Goal: Information Seeking & Learning: Learn about a topic

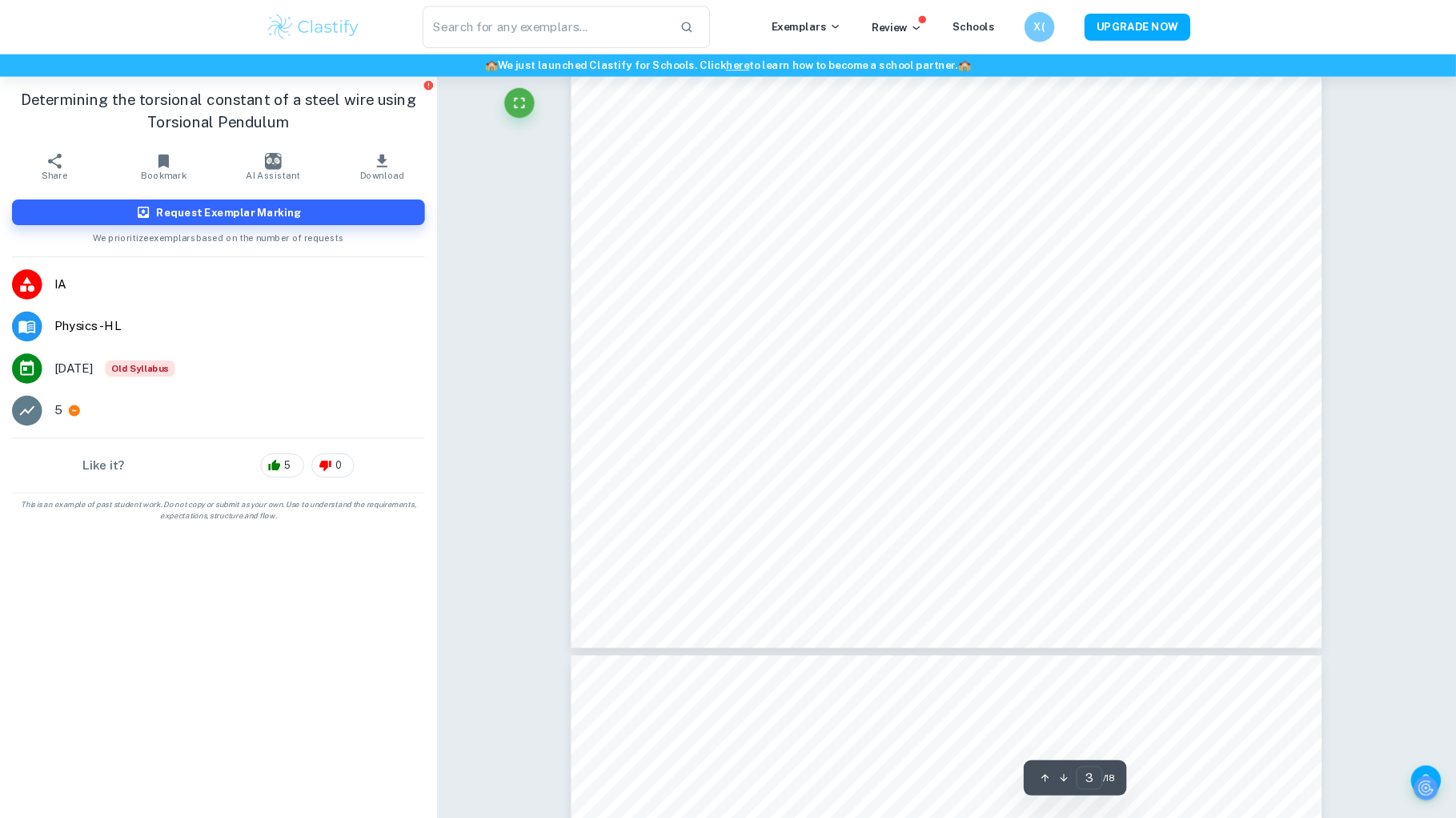
scroll to position [2788, 0]
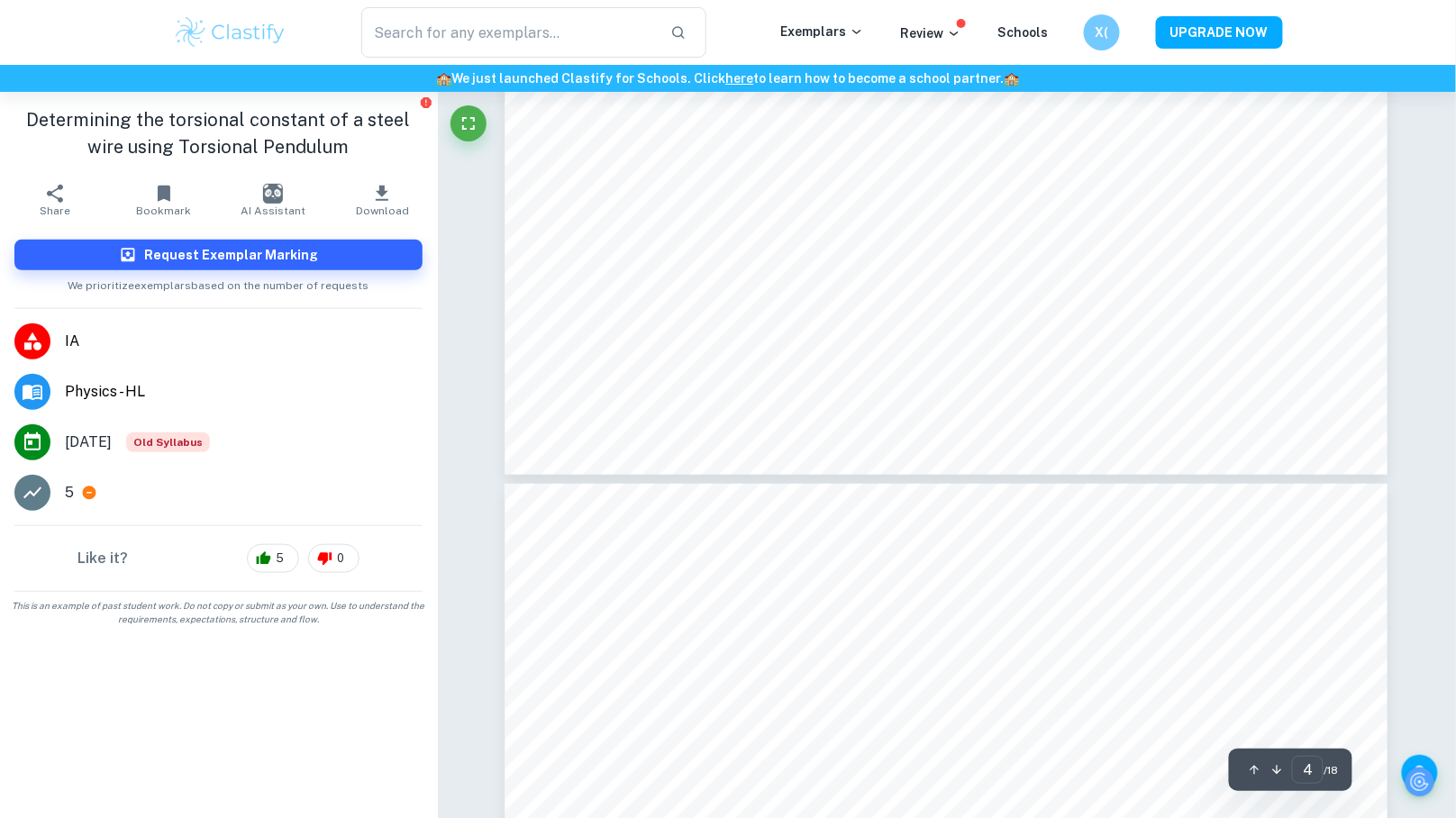
type input "5"
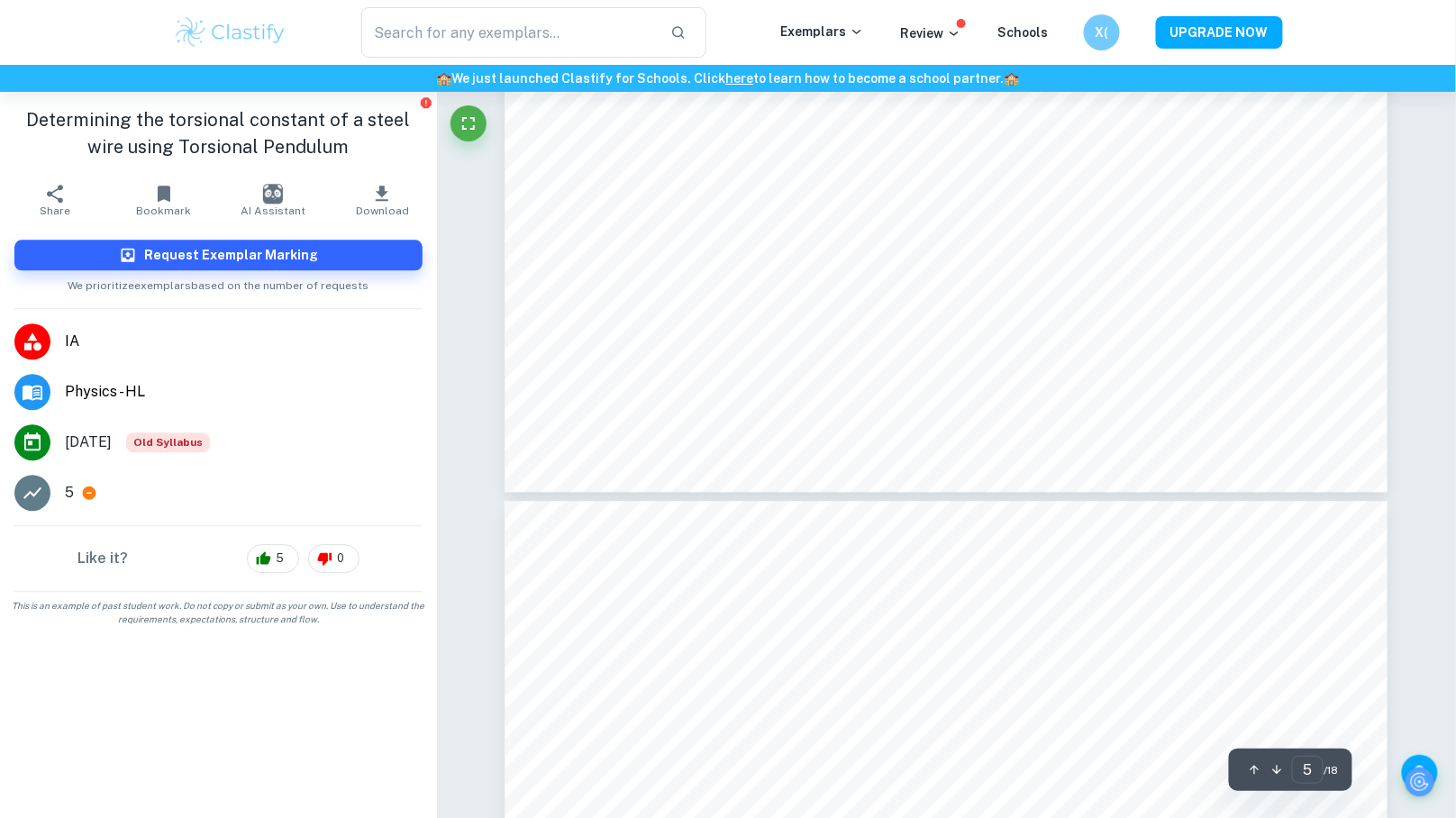
scroll to position [5684, 0]
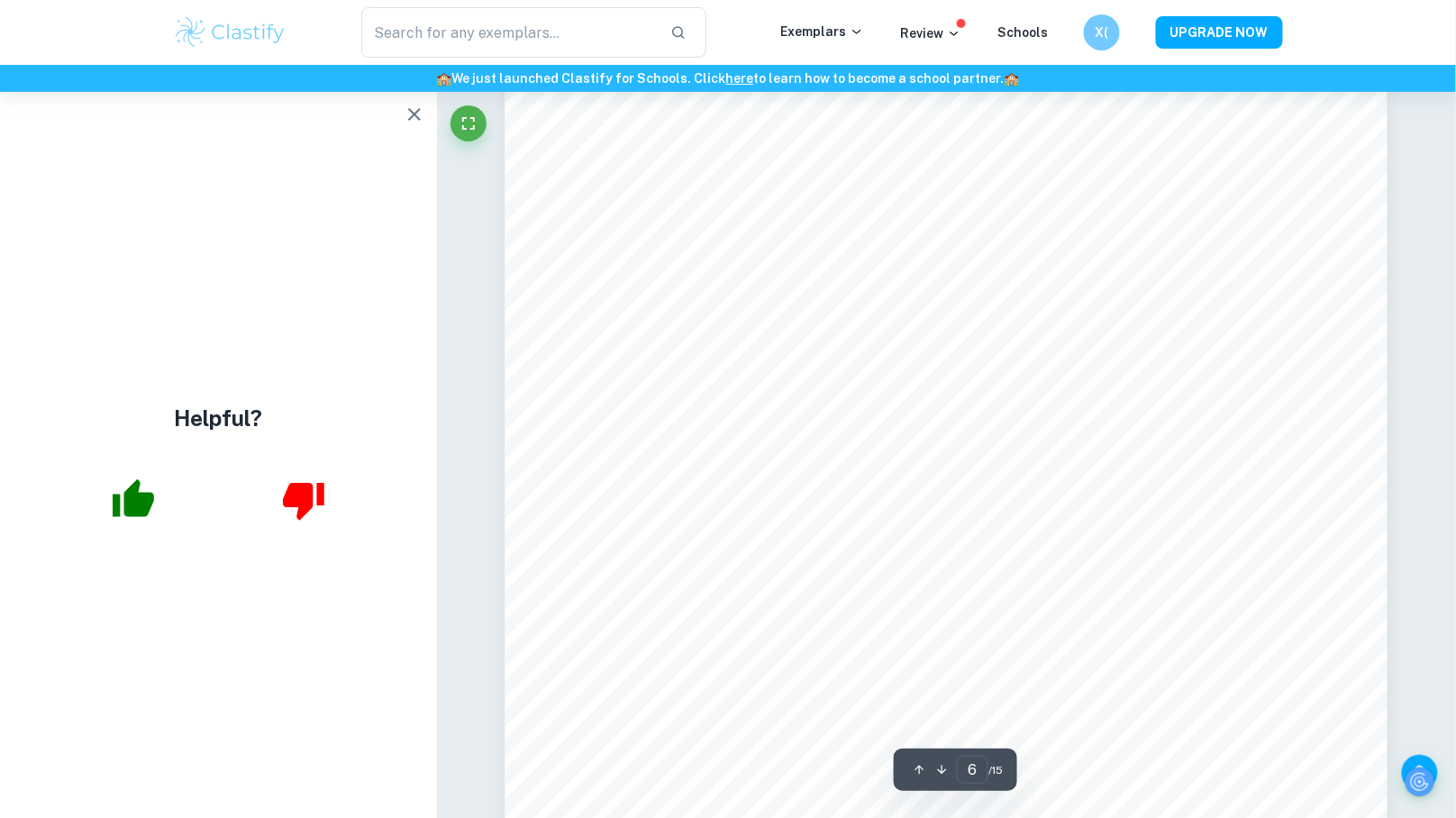
scroll to position [6655, 15]
type input "5"
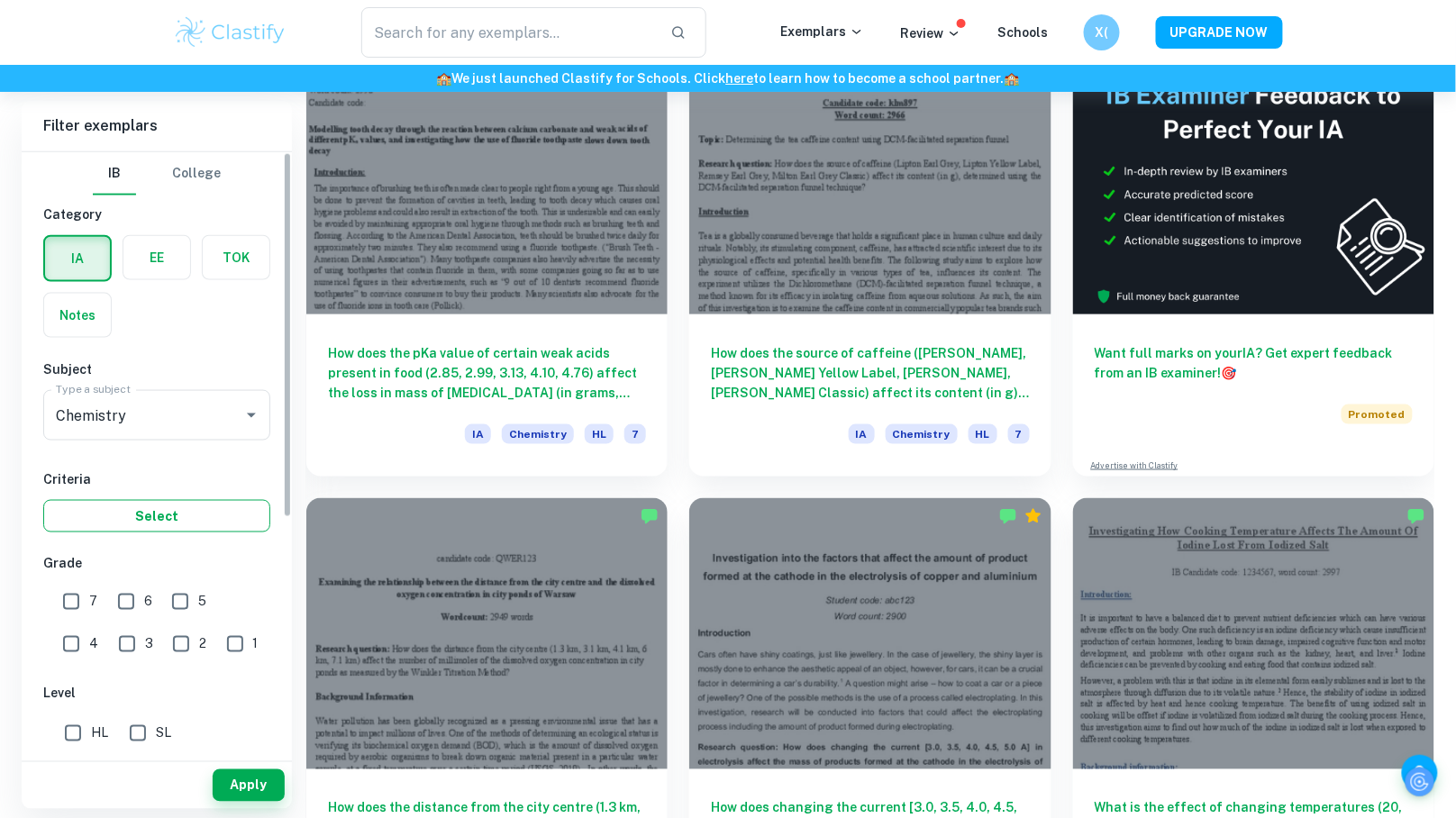
scroll to position [584, 0]
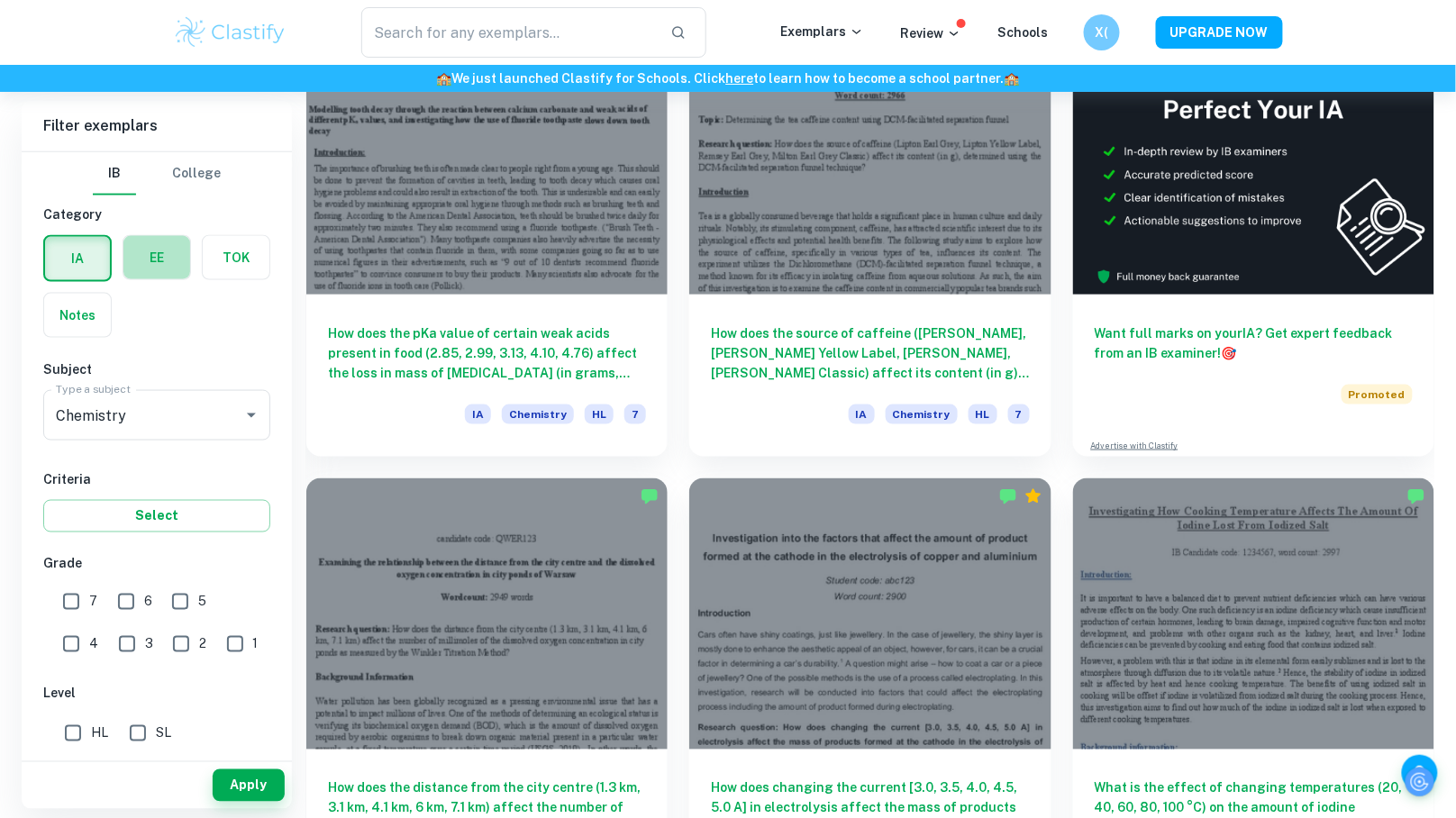
click at [152, 257] on label "button" at bounding box center [157, 257] width 67 height 43
click at [0, 0] on input "radio" at bounding box center [0, 0] width 0 height 0
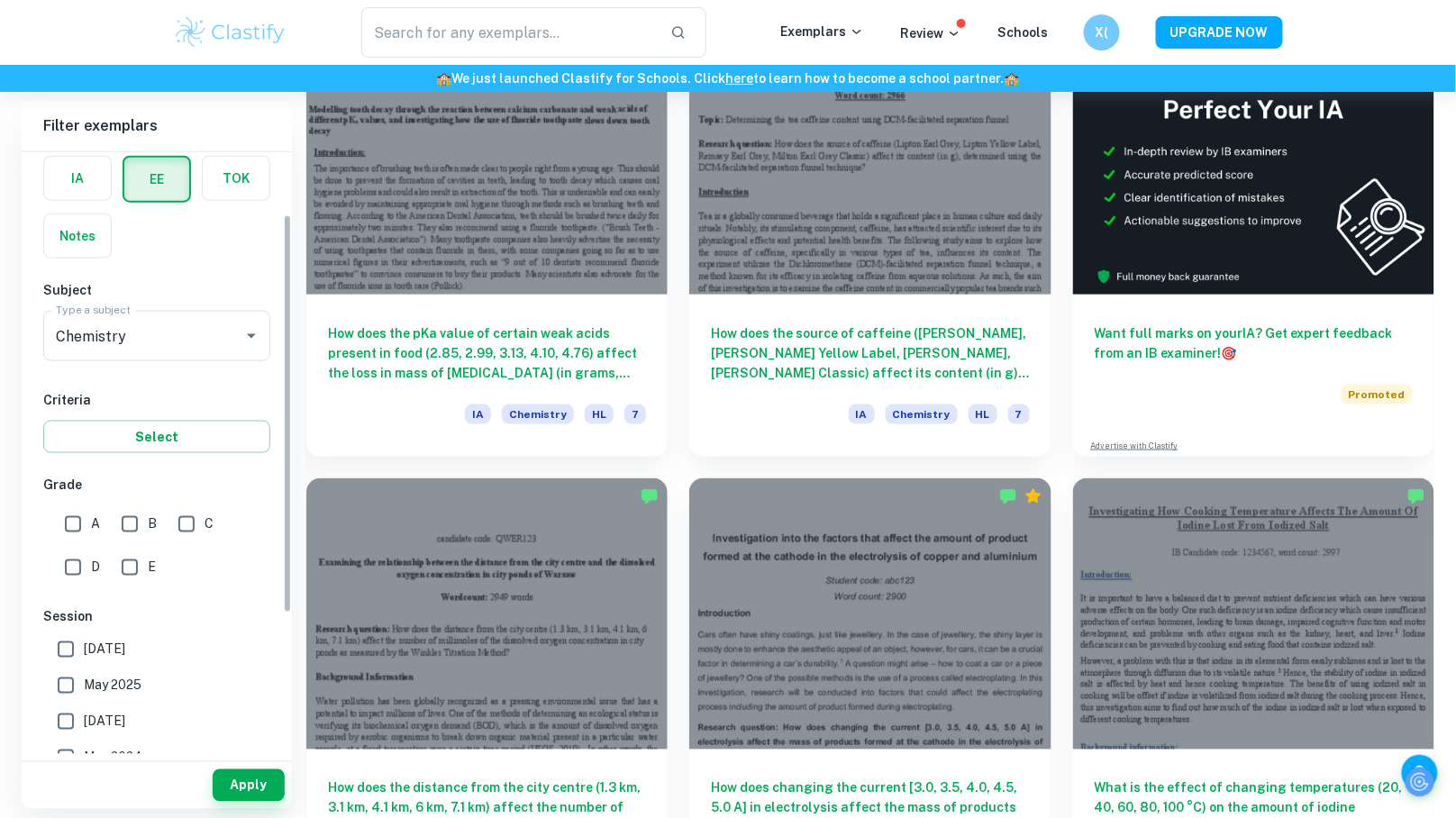
scroll to position [95, 0]
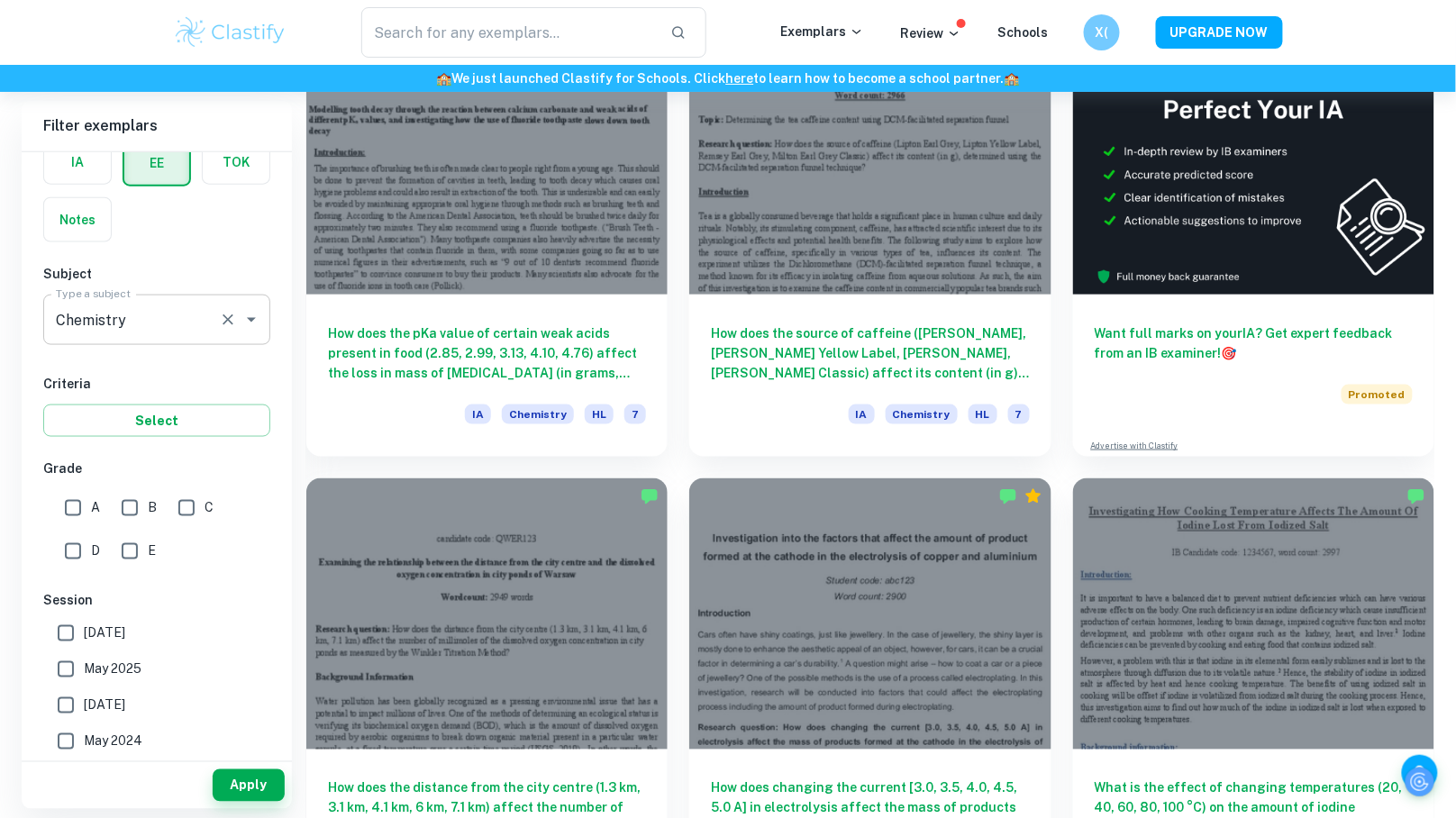
click at [111, 322] on input "Chemistry" at bounding box center [131, 319] width 160 height 34
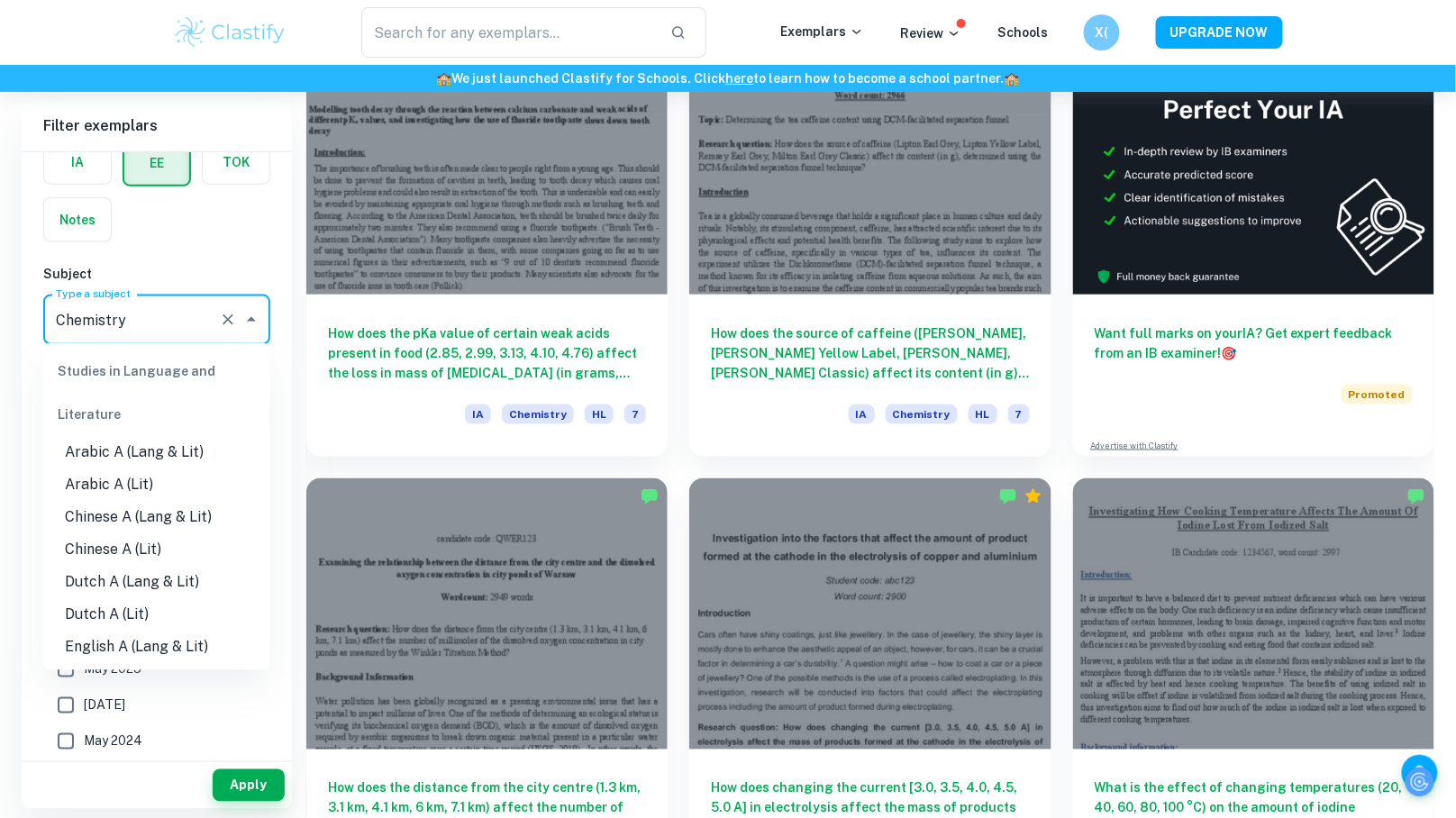
scroll to position [1844, 0]
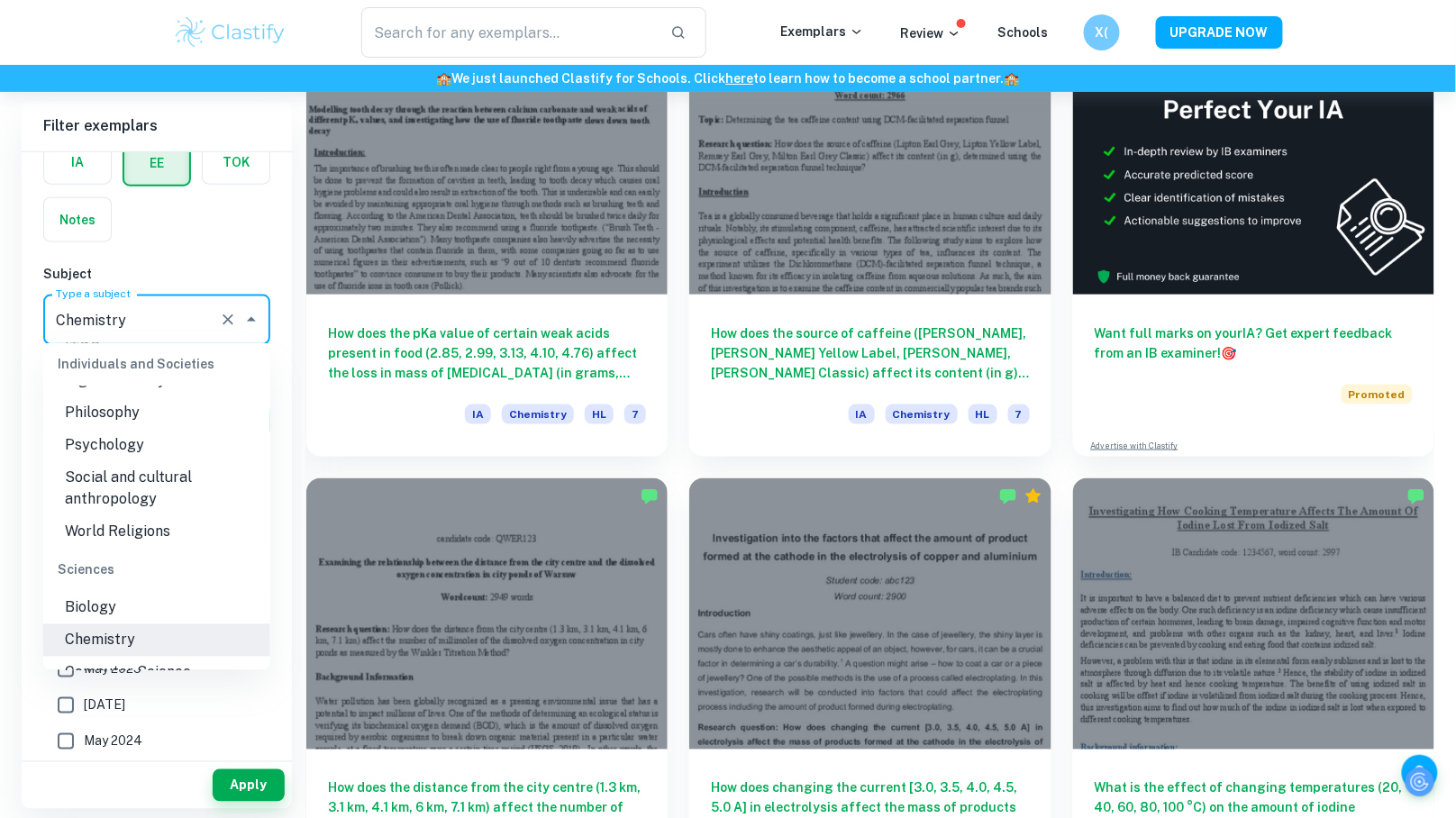
click at [147, 322] on input "Chemistry" at bounding box center [131, 319] width 160 height 34
drag, startPoint x: 147, startPoint y: 322, endPoint x: 0, endPoint y: 322, distance: 147.0
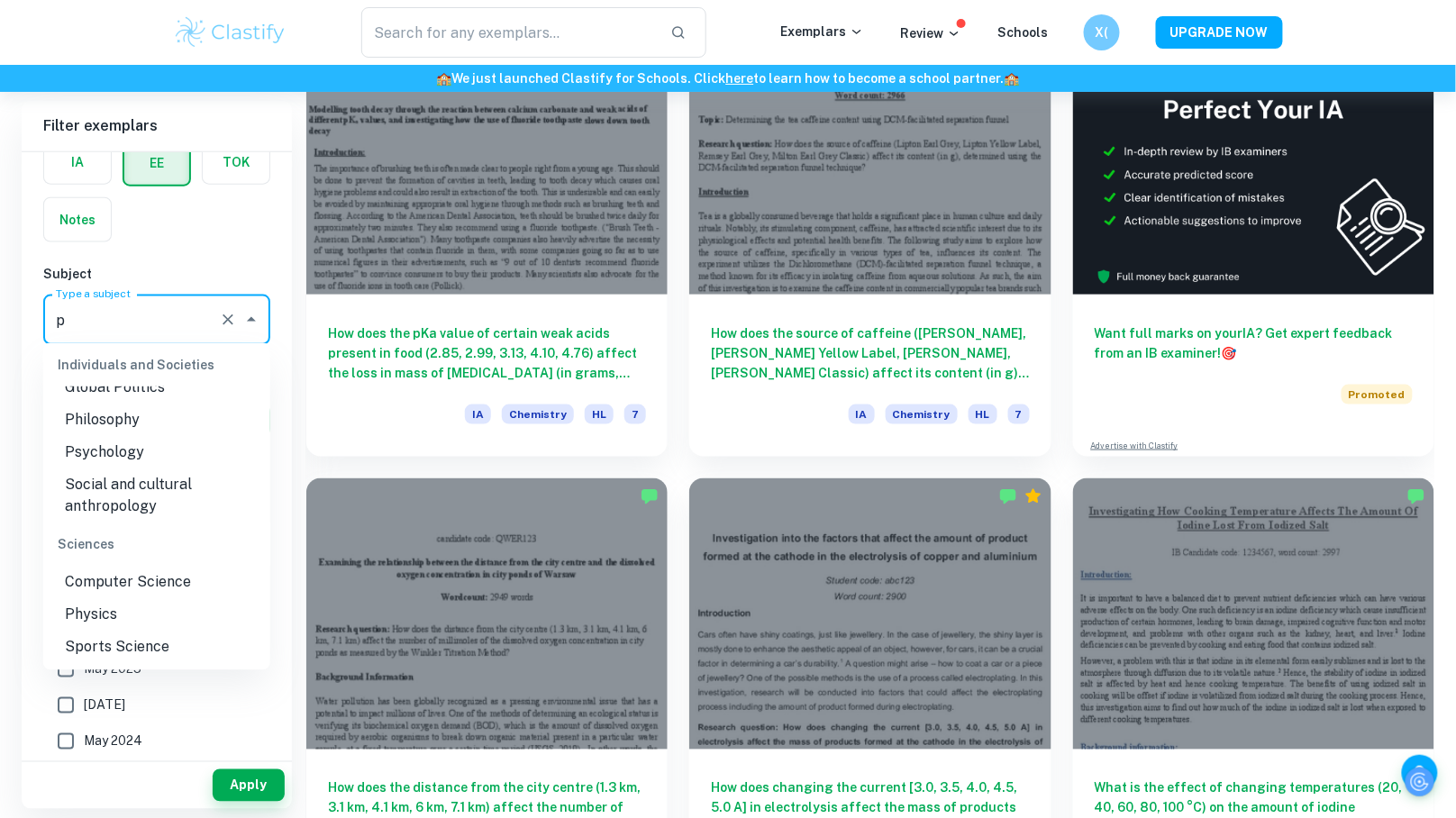
scroll to position [0, 0]
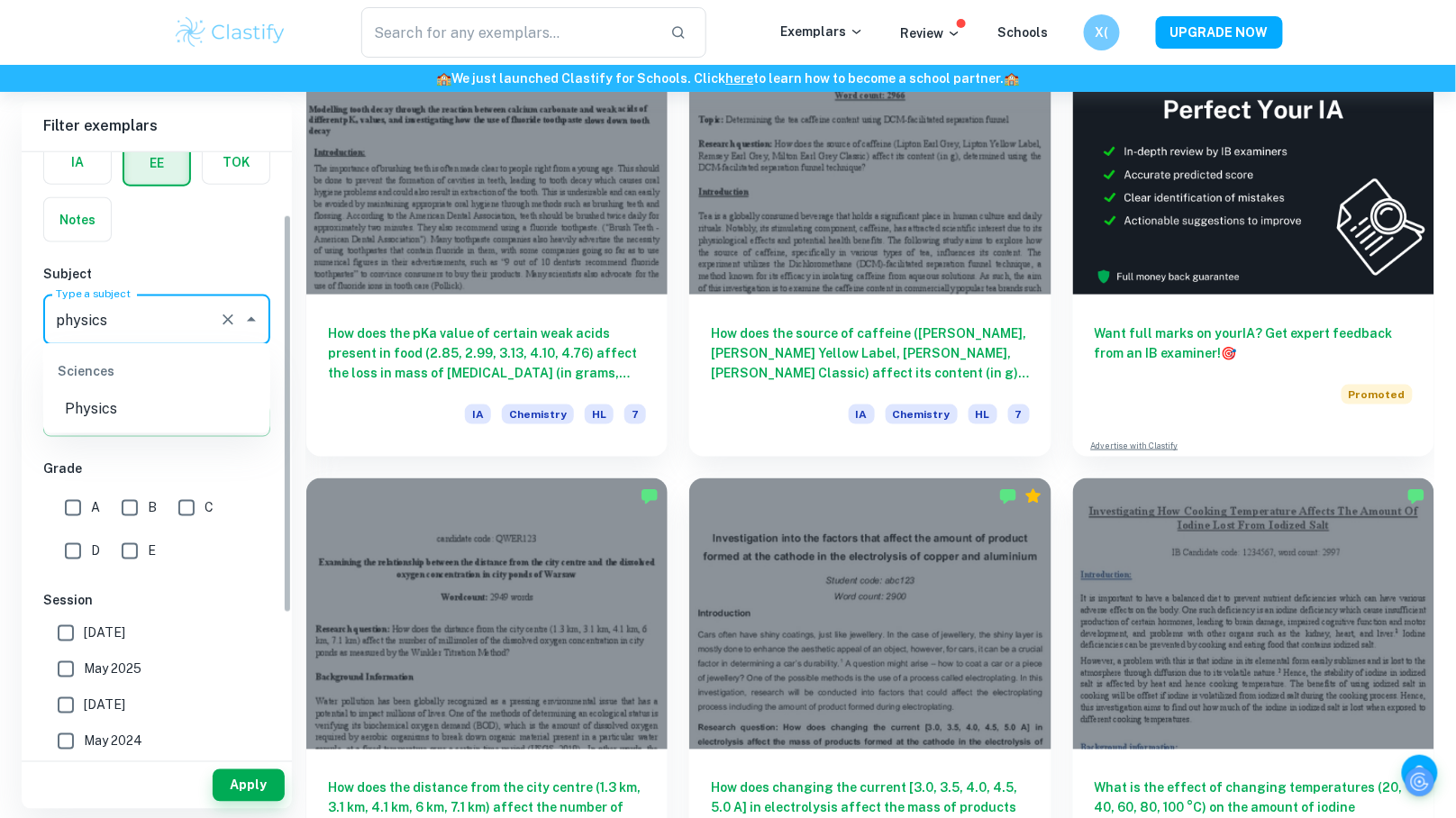
click at [86, 407] on li "Physics" at bounding box center [157, 409] width 227 height 32
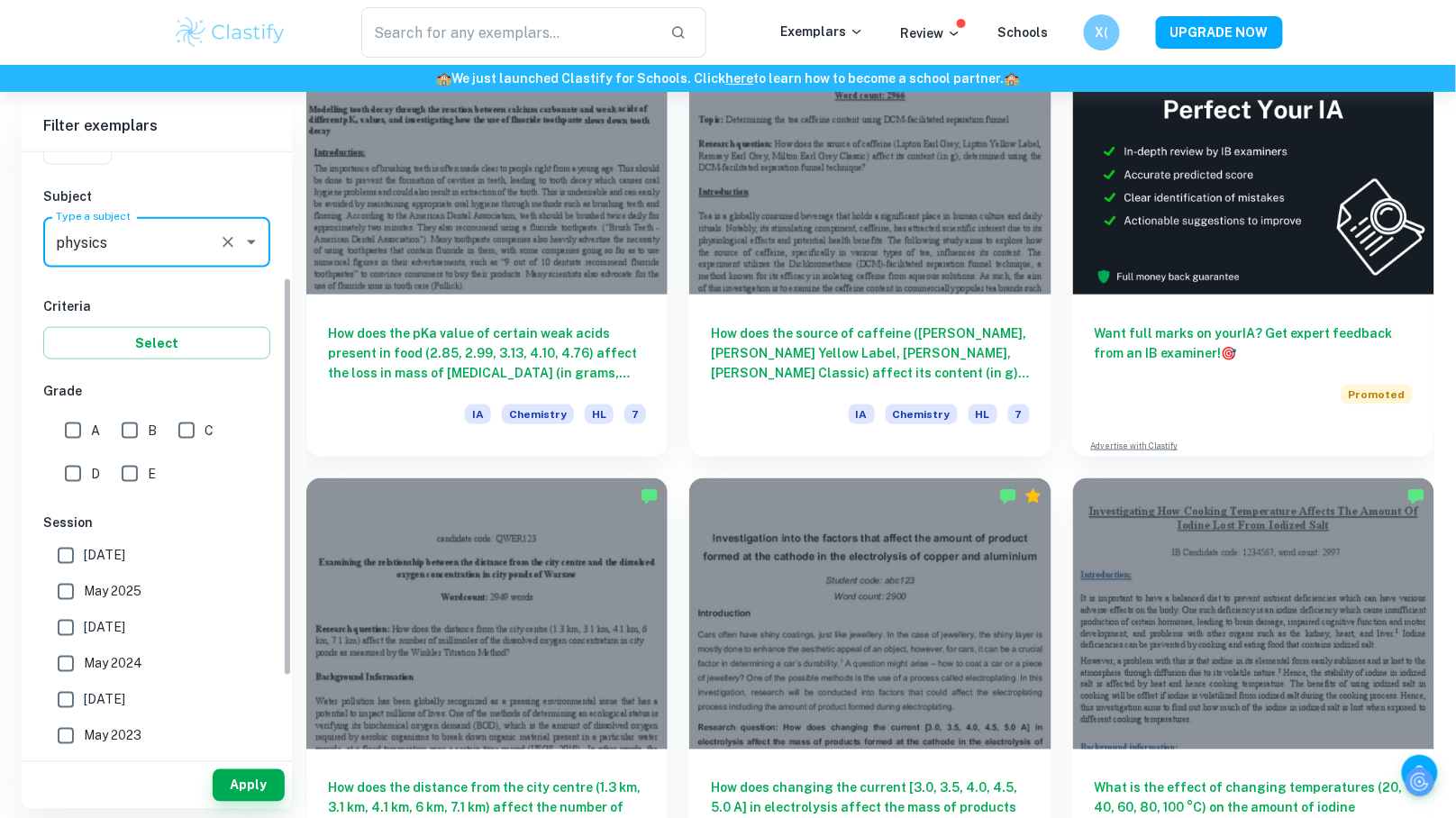
scroll to position [192, 0]
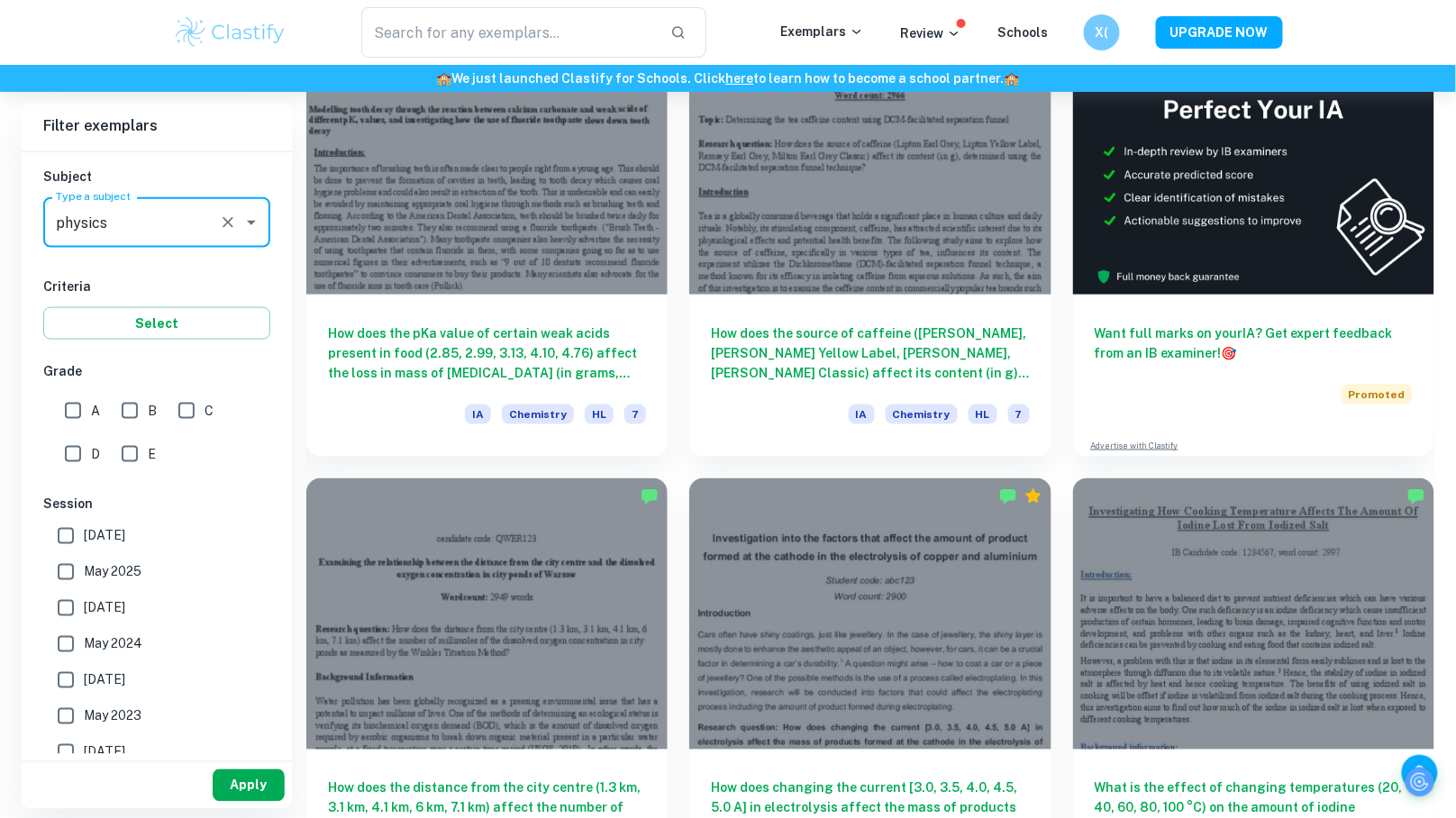
type input "Physics"
click at [246, 802] on button "Apply" at bounding box center [248, 785] width 72 height 32
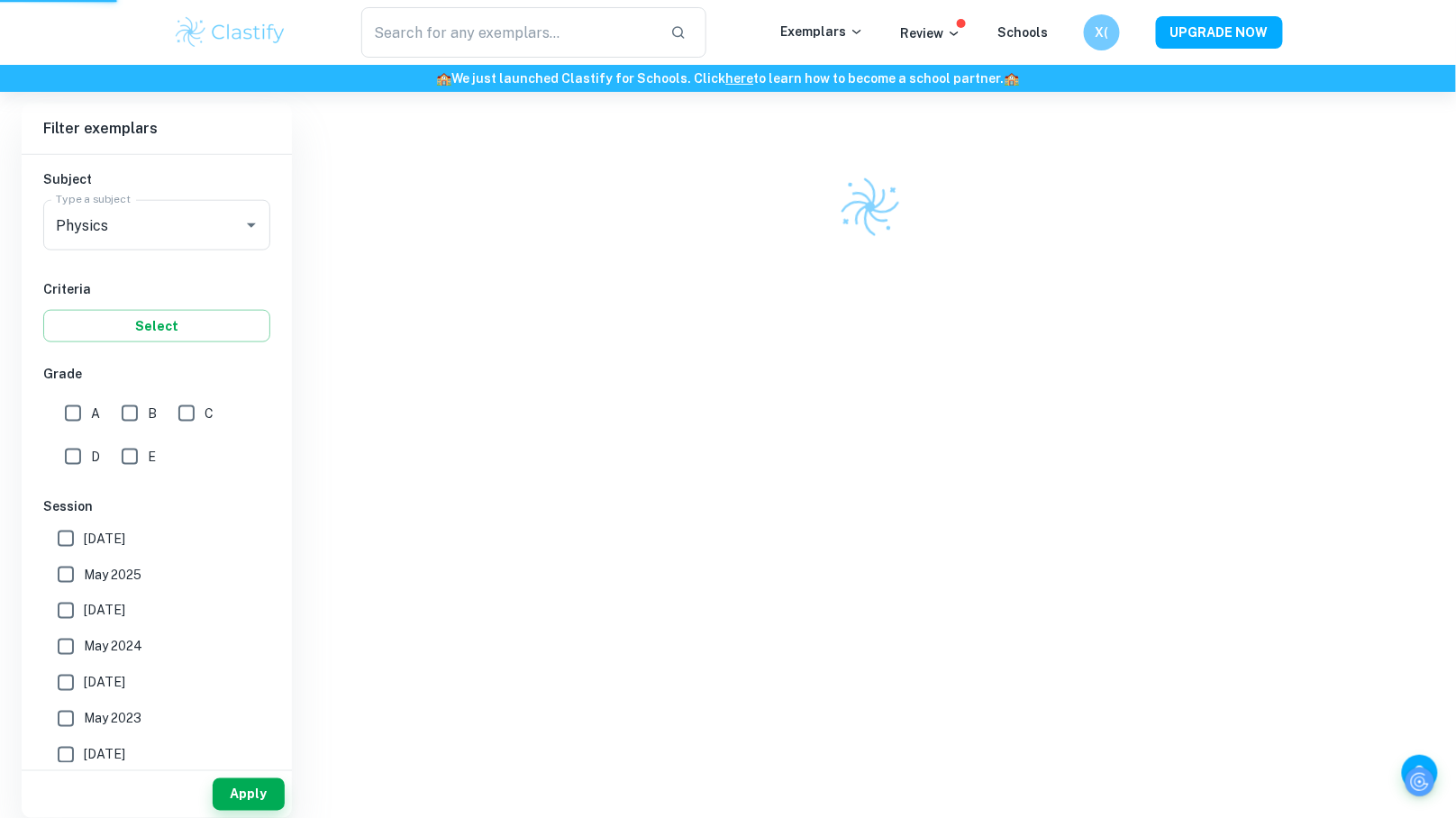
scroll to position [511, 0]
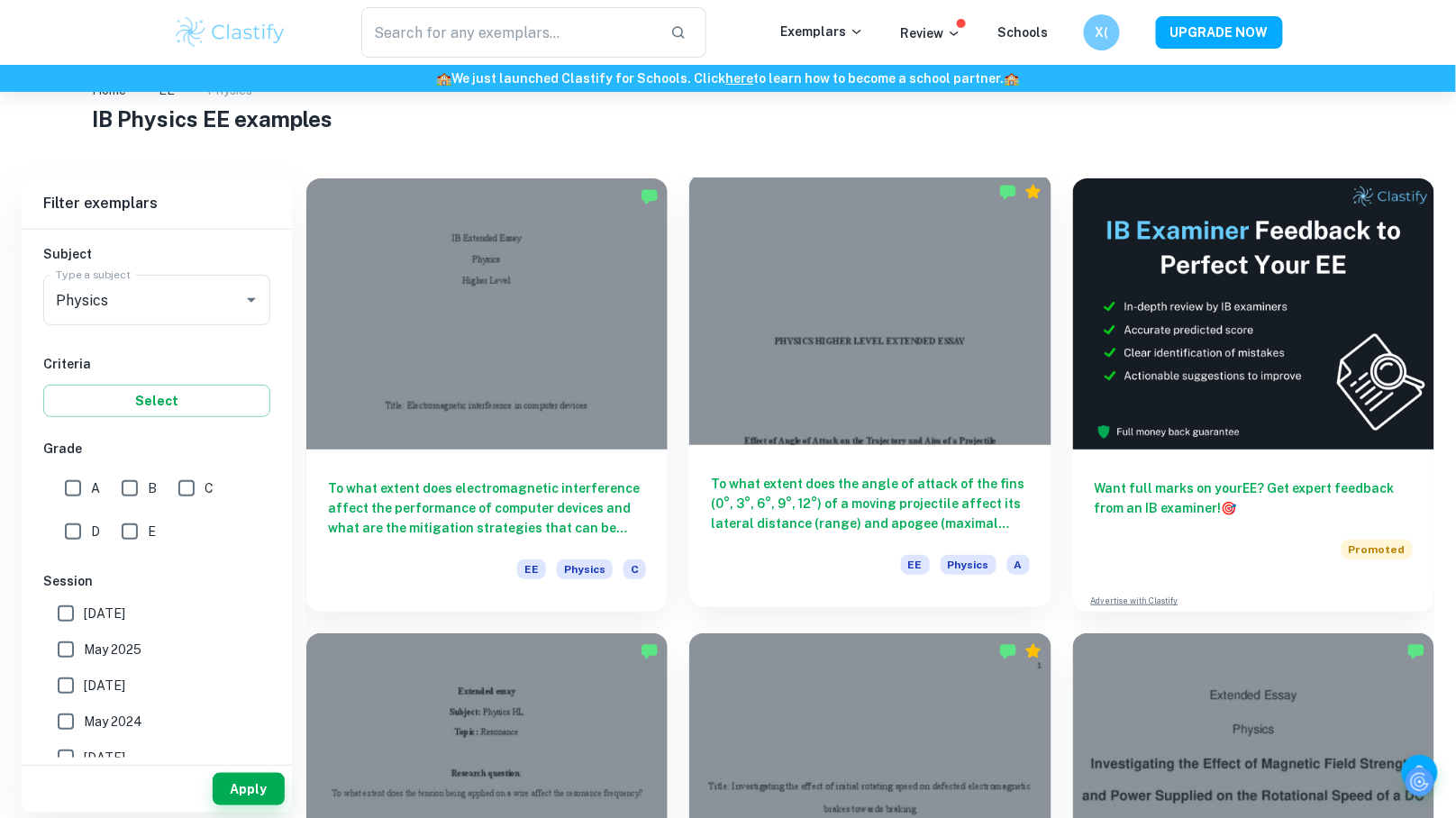
scroll to position [120, 0]
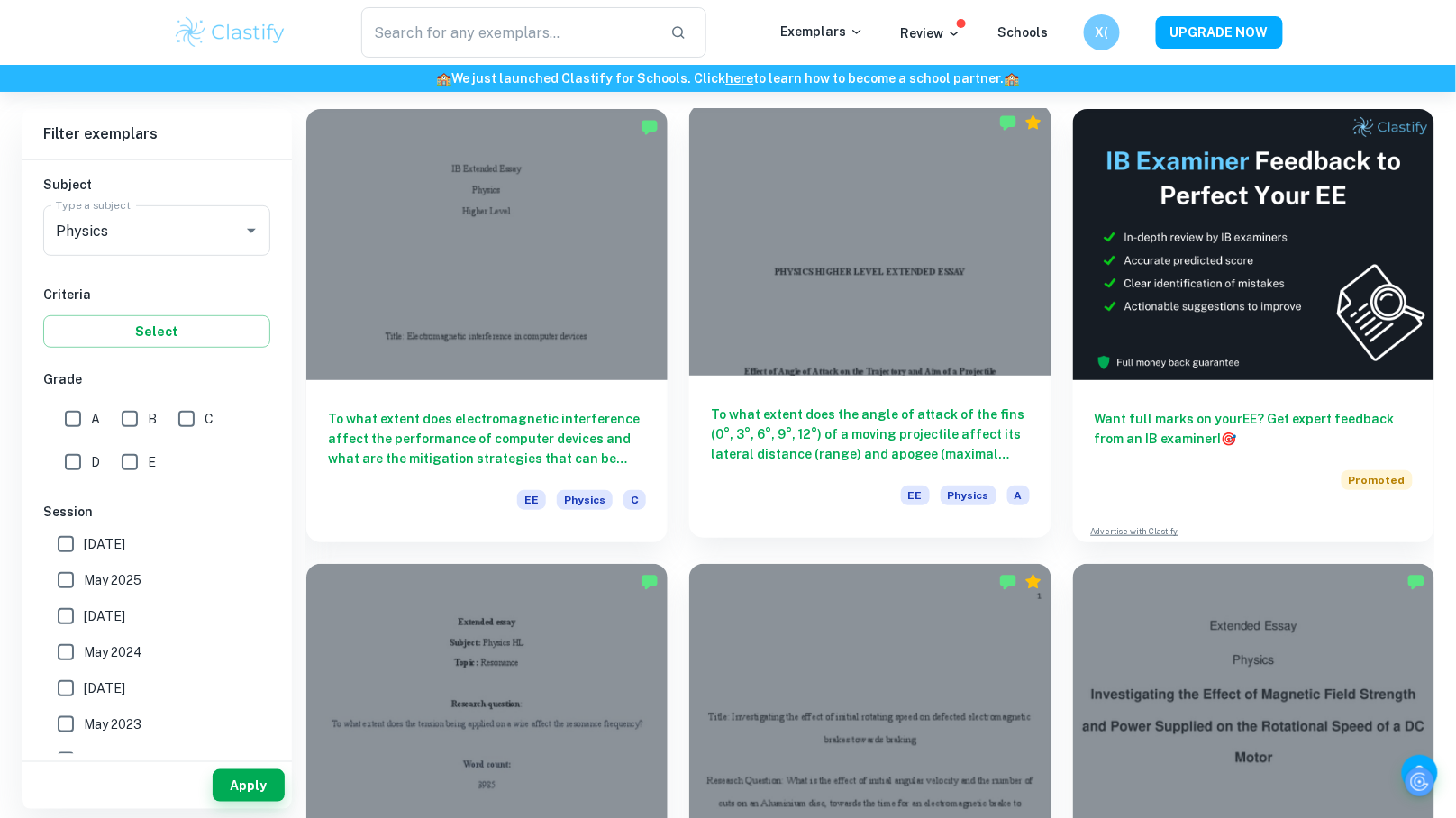
click at [846, 381] on div "To what extent does the angle of attack of the fins (0°, 3°, 6°, 9°, 12°) of a …" at bounding box center [870, 456] width 361 height 162
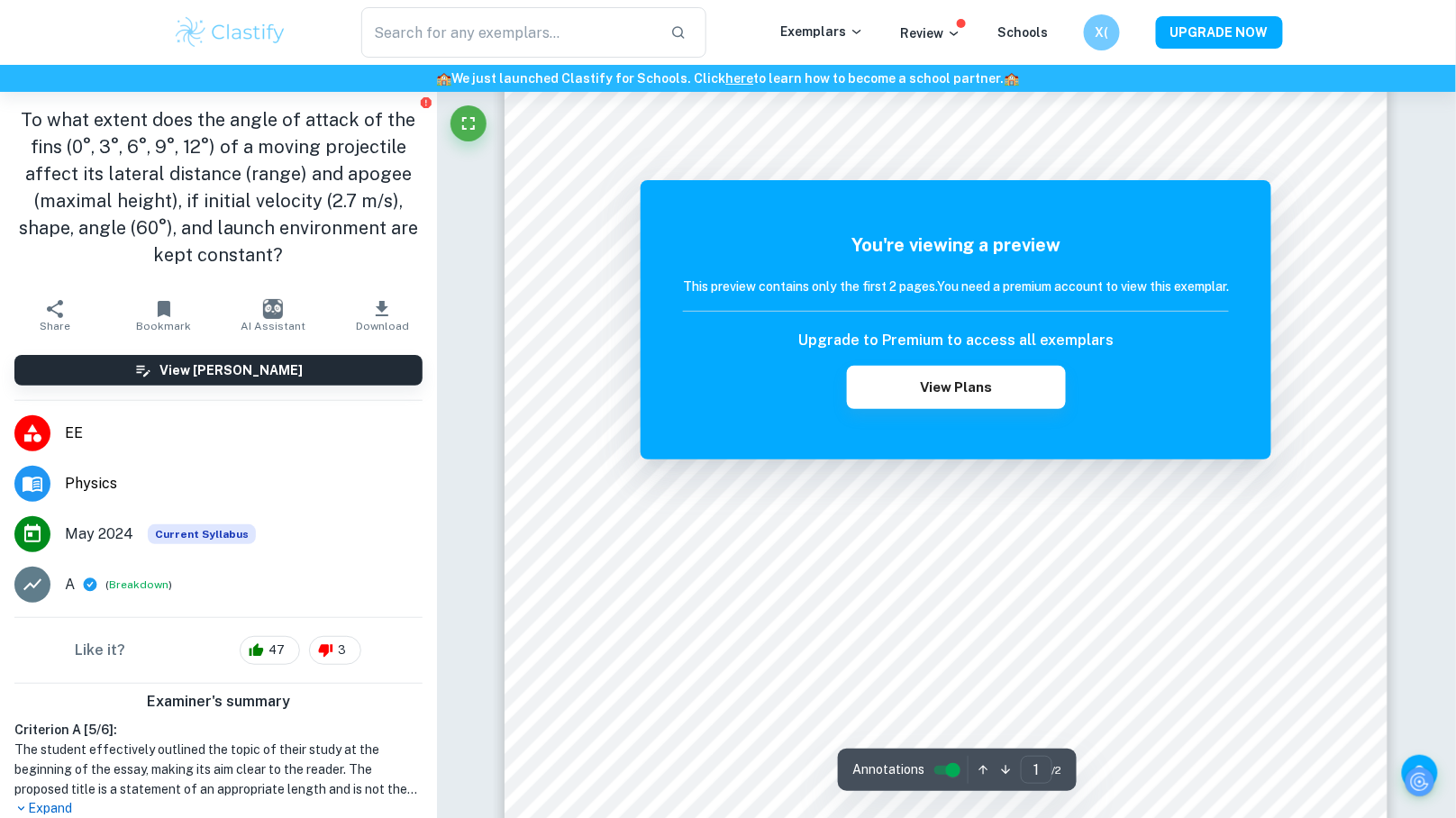
scroll to position [324, 0]
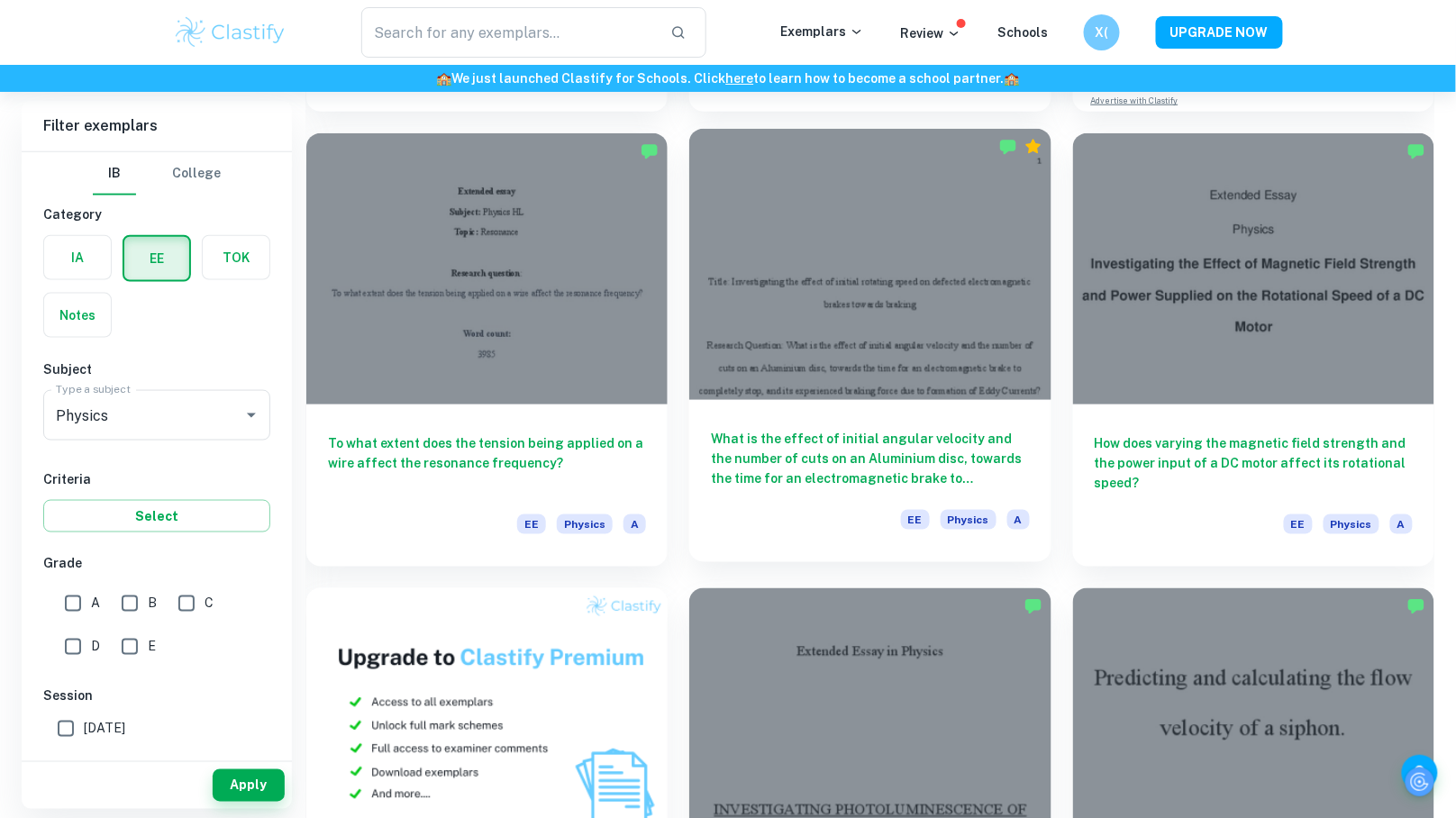
scroll to position [553, 0]
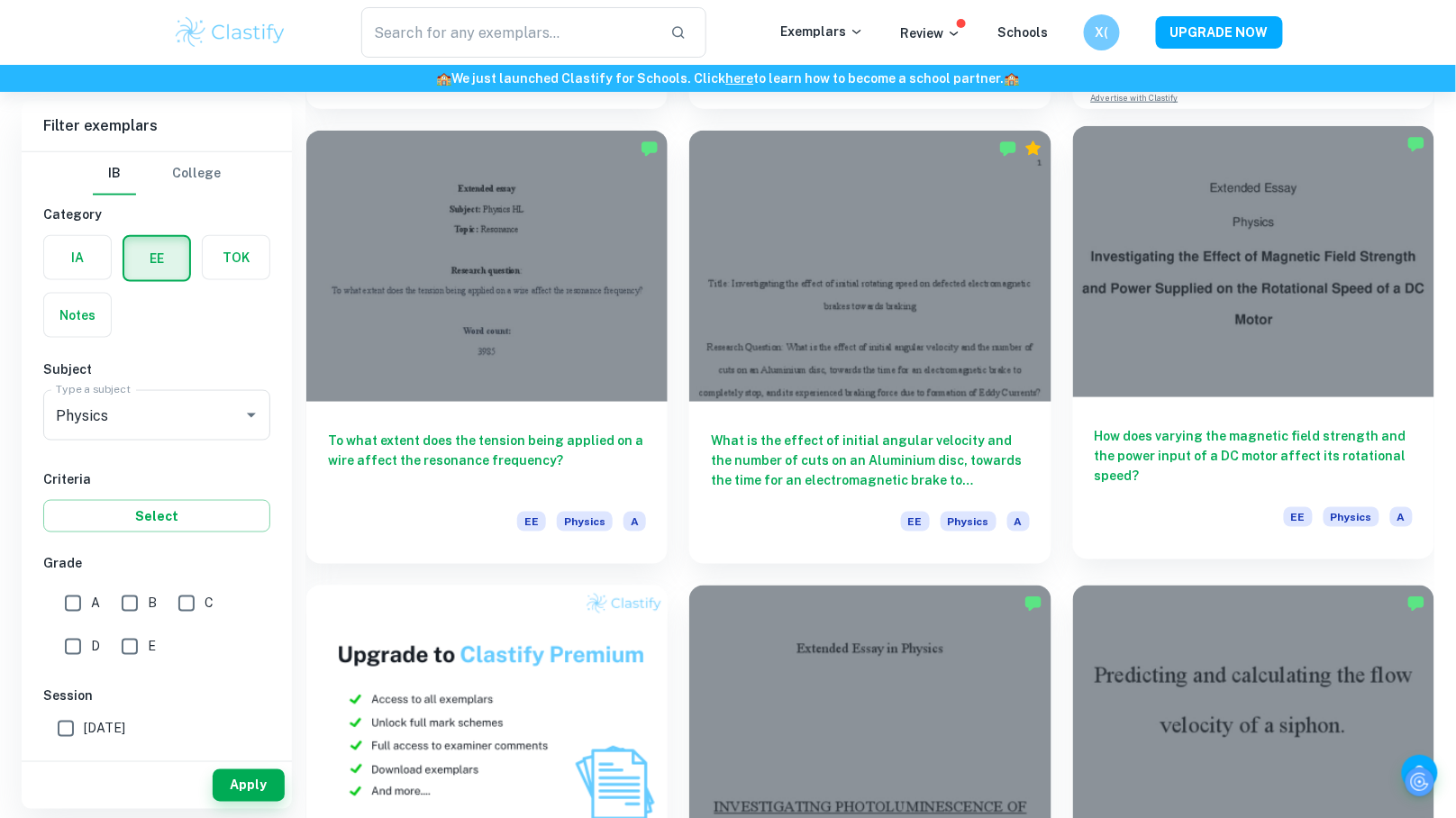
click at [1188, 459] on h6 "How does varying the magnetic field strength and the power input of a DC motor …" at bounding box center [1253, 455] width 318 height 60
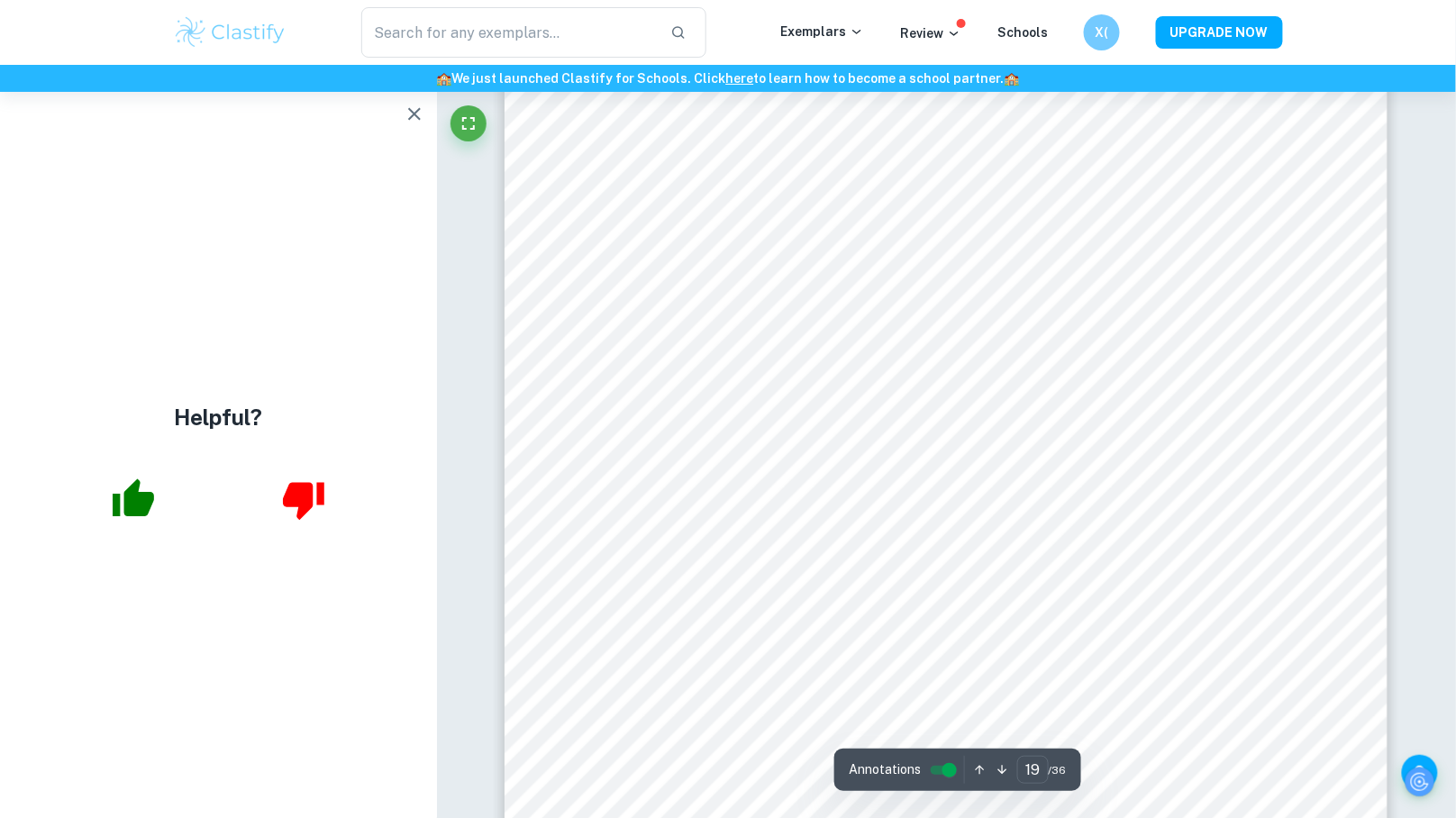
scroll to position [22855, 0]
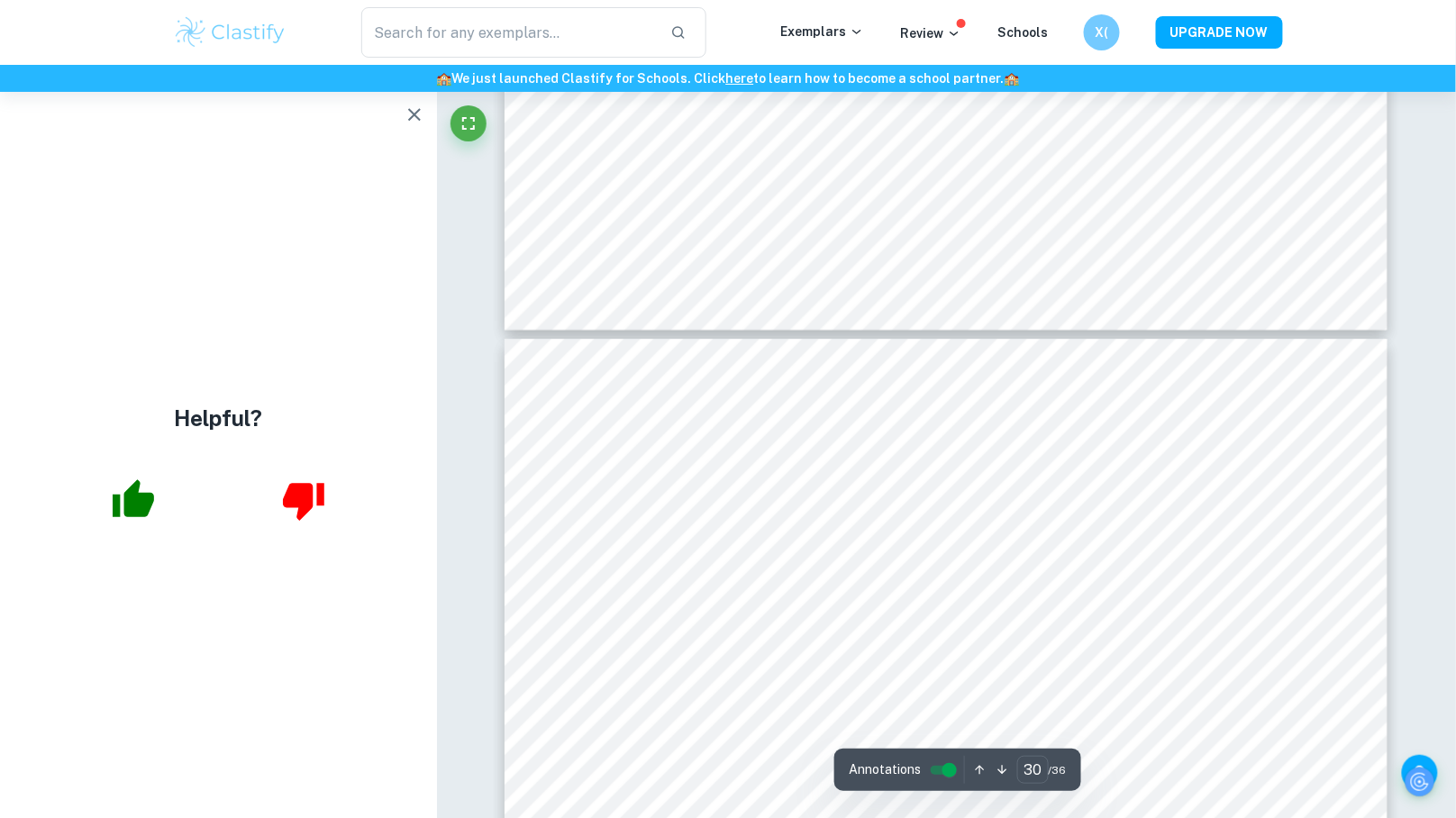
type input "29"
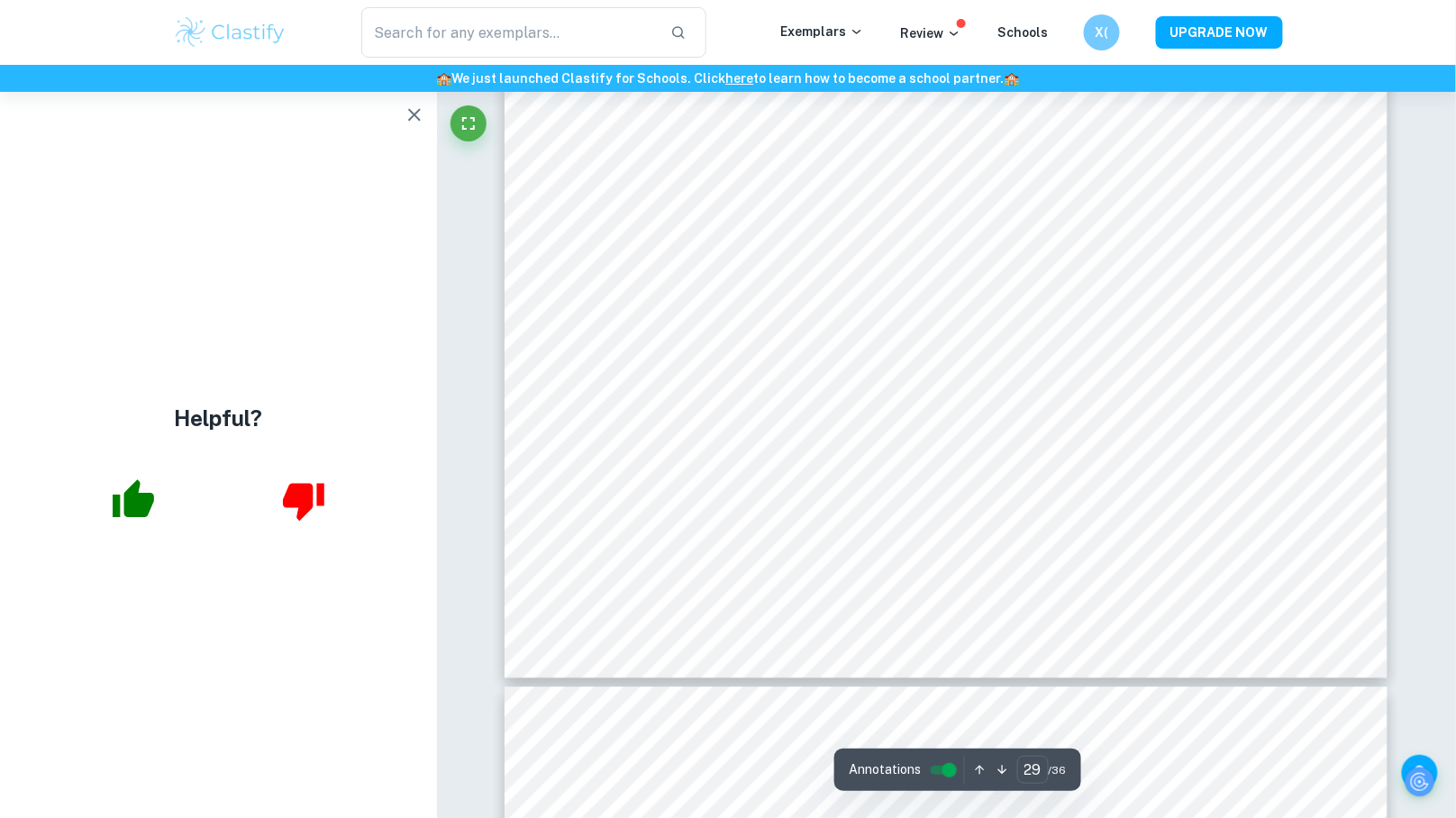
scroll to position [35965, 0]
